Goal: Task Accomplishment & Management: Manage account settings

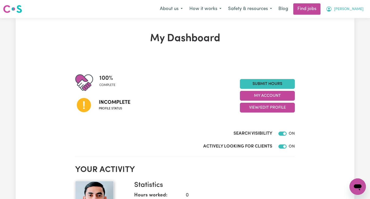
click at [355, 12] on span "[PERSON_NAME]" at bounding box center [349, 9] width 30 height 6
click at [346, 23] on link "My Account" at bounding box center [347, 20] width 41 height 10
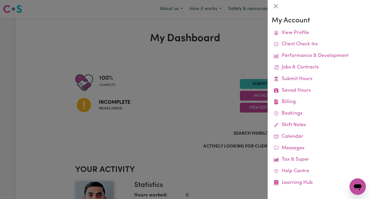
click at [246, 42] on div at bounding box center [185, 99] width 370 height 199
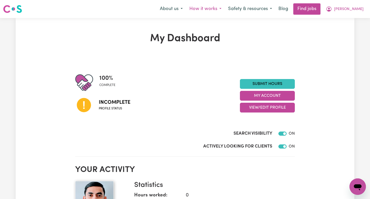
click at [225, 10] on button "How it works" at bounding box center [205, 9] width 39 height 11
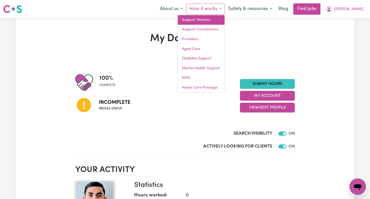
click at [224, 17] on link "Support Workers" at bounding box center [201, 20] width 47 height 10
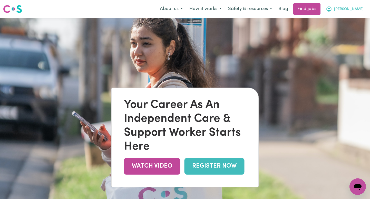
click at [359, 10] on span "[PERSON_NAME]" at bounding box center [349, 9] width 30 height 6
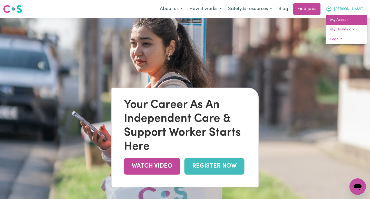
click at [354, 21] on link "My Account" at bounding box center [347, 20] width 41 height 10
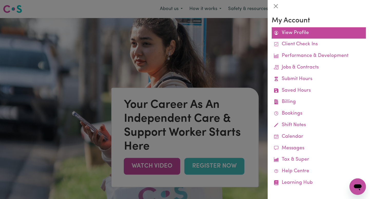
click at [309, 34] on link "View Profile" at bounding box center [319, 33] width 94 height 12
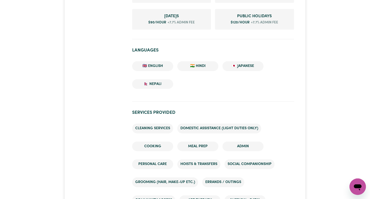
scroll to position [359, 0]
click at [246, 67] on li "🇯🇵 Japanese" at bounding box center [243, 66] width 41 height 10
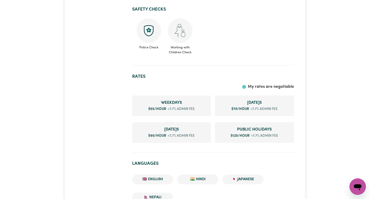
scroll to position [247, 0]
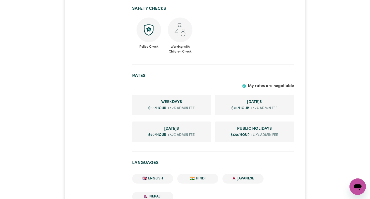
click at [183, 29] on img at bounding box center [180, 29] width 25 height 25
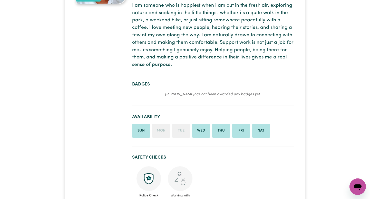
scroll to position [0, 0]
